Goal: Transaction & Acquisition: Purchase product/service

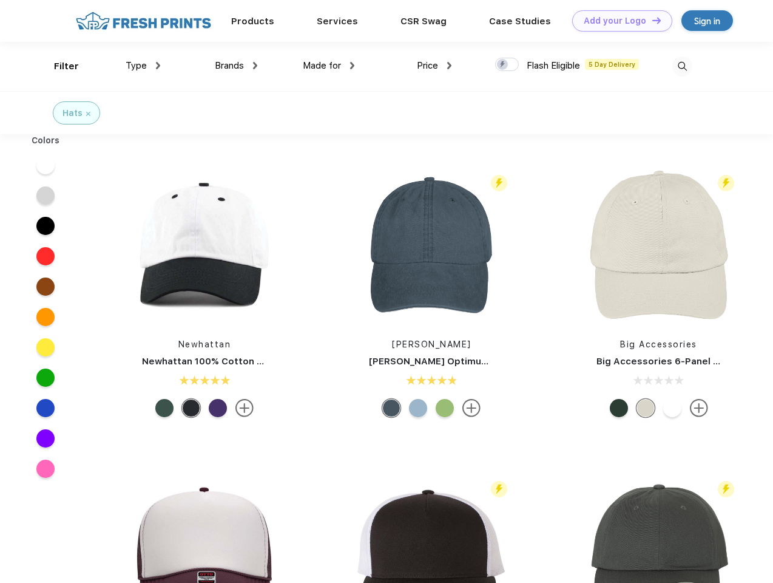
click at [618, 21] on link "Add your Logo Design Tool" at bounding box center [622, 20] width 100 height 21
click at [0, 0] on div "Design Tool" at bounding box center [0, 0] width 0 height 0
click at [651, 20] on link "Add your Logo Design Tool" at bounding box center [622, 20] width 100 height 21
click at [58, 66] on div "Filter" at bounding box center [66, 66] width 25 height 14
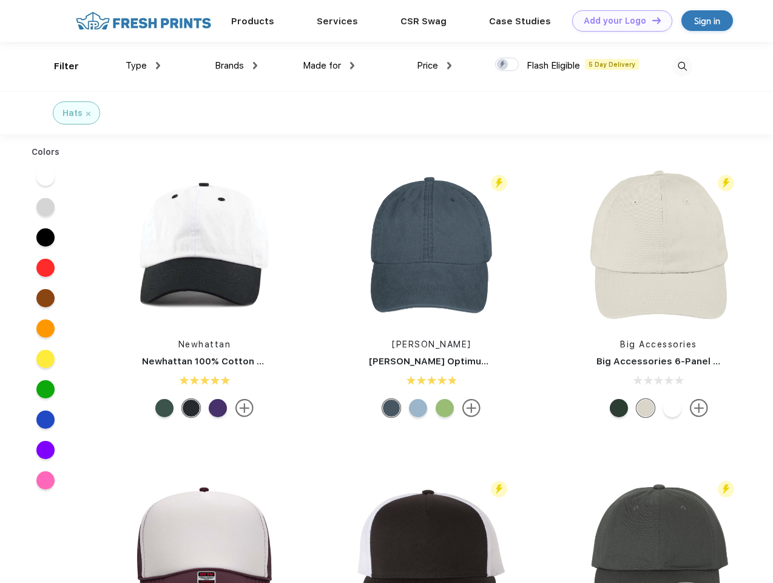
click at [143, 66] on span "Type" at bounding box center [136, 65] width 21 height 11
click at [236, 66] on span "Brands" at bounding box center [229, 65] width 29 height 11
click at [329, 66] on span "Made for" at bounding box center [322, 65] width 38 height 11
click at [435, 66] on span "Price" at bounding box center [427, 65] width 21 height 11
click at [507, 65] on div at bounding box center [507, 64] width 24 height 13
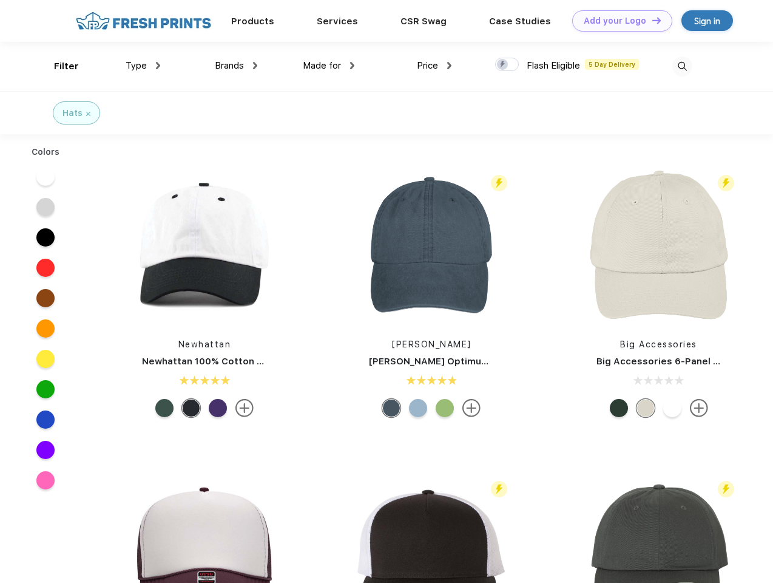
click at [503, 65] on input "checkbox" at bounding box center [499, 61] width 8 height 8
click at [682, 66] on img at bounding box center [683, 66] width 20 height 20
